Goal: Navigation & Orientation: Find specific page/section

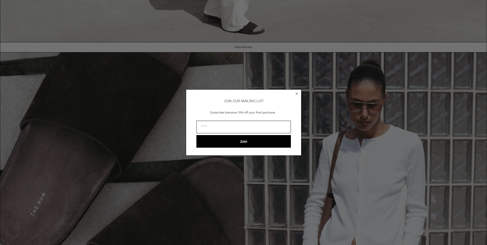
scroll to position [571, 0]
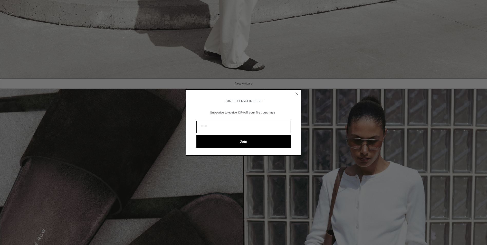
click at [297, 91] on circle "Close dialog" at bounding box center [296, 93] width 5 height 5
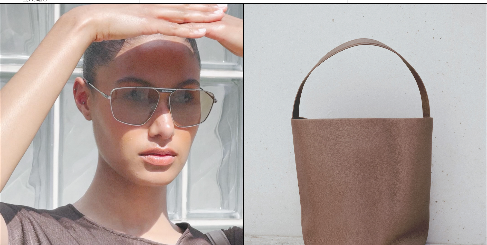
scroll to position [0, 0]
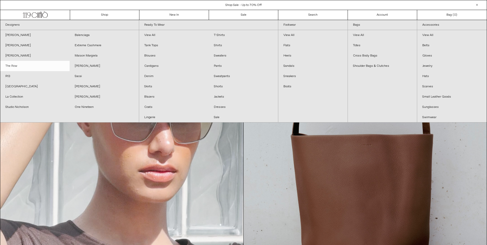
click at [22, 67] on link "The Row" at bounding box center [34, 66] width 69 height 10
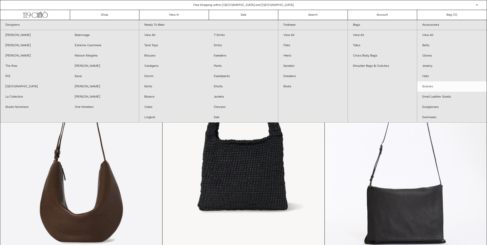
click at [437, 82] on link "Scarves" at bounding box center [452, 86] width 70 height 10
